Goal: Navigation & Orientation: Find specific page/section

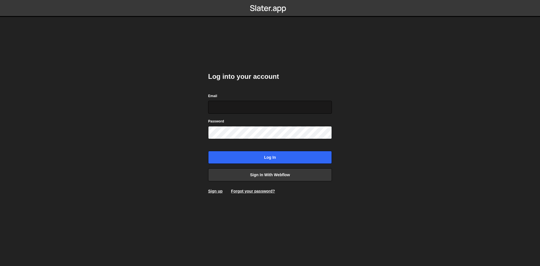
click at [246, 108] on input "Email" at bounding box center [270, 107] width 124 height 13
click at [413, 115] on body "Log into your account Email Password Log in Sign in with Webflow Sign up Forgot…" at bounding box center [270, 133] width 540 height 266
click at [270, 170] on link "Sign in with Webflow" at bounding box center [270, 174] width 124 height 13
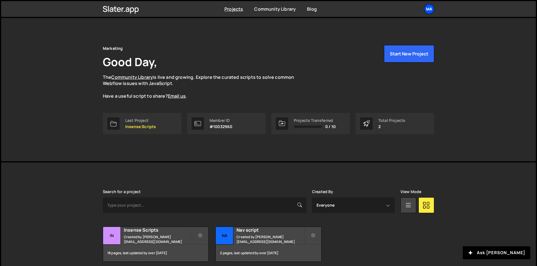
click at [429, 8] on div "Ma" at bounding box center [429, 9] width 10 height 10
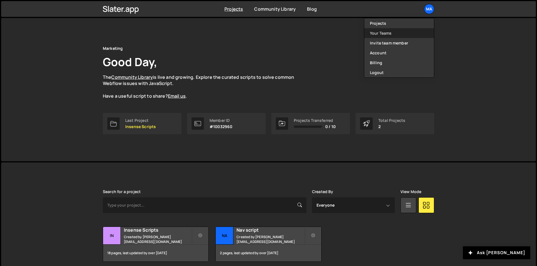
click at [389, 31] on link "Your Teams" at bounding box center [399, 33] width 70 height 10
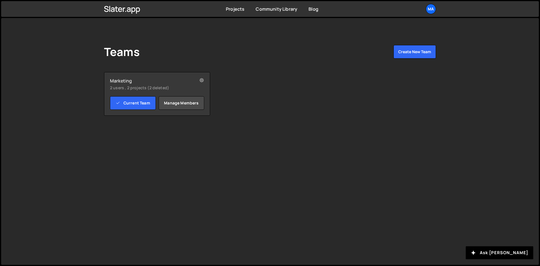
click at [267, 113] on div "Marketing 2 users , 2 projects (2 deleted) Current Team Manage members Edit tea…" at bounding box center [270, 94] width 332 height 44
click at [143, 106] on link "Current Team" at bounding box center [133, 102] width 46 height 13
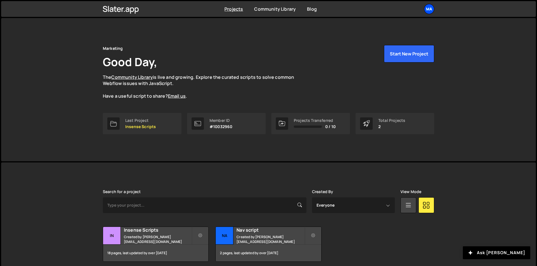
click at [430, 13] on div "Ma" at bounding box center [429, 9] width 10 height 10
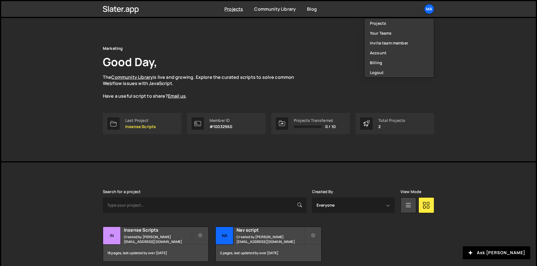
click at [276, 53] on div "Marketing Good Day, The Community Library is live and growing. Explore the cura…" at bounding box center [269, 72] width 332 height 54
